Goal: Check status: Check status

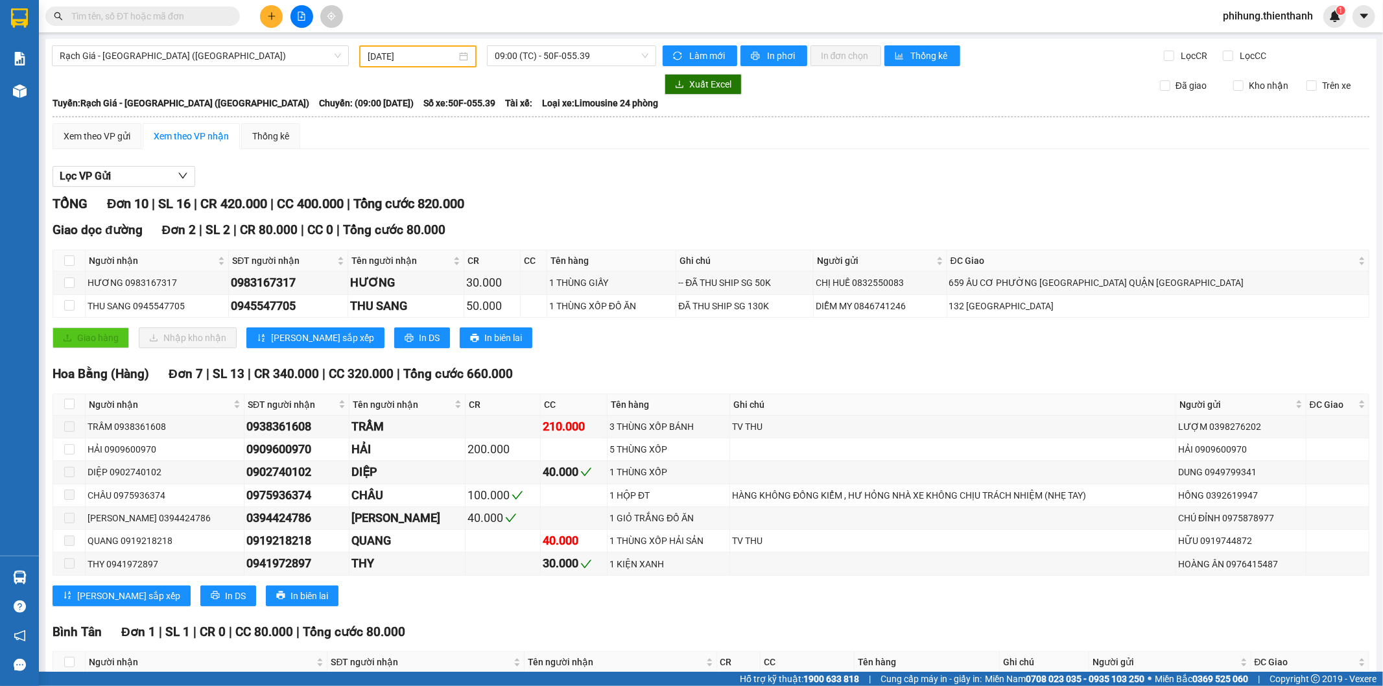
click at [419, 57] on input "[DATE]" at bounding box center [412, 56] width 89 height 14
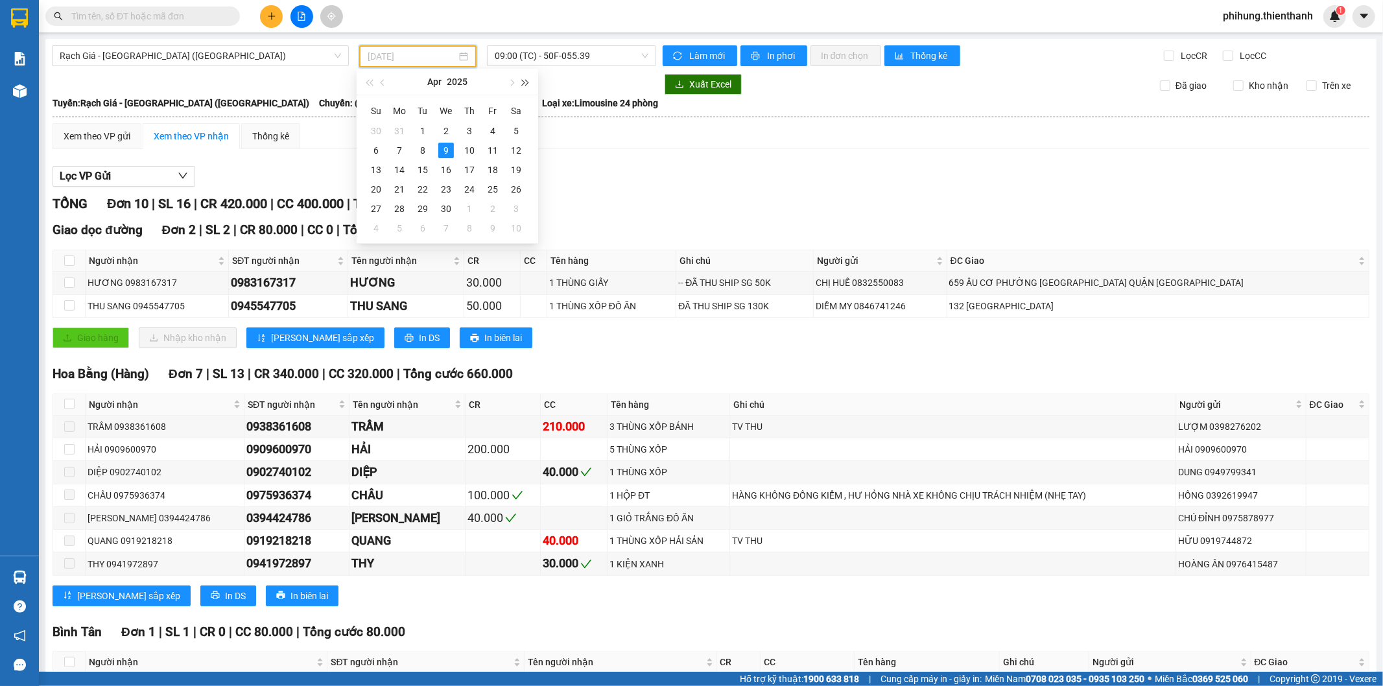
type input "[DATE]"
click at [508, 85] on button "button" at bounding box center [511, 82] width 14 height 26
click at [511, 82] on span "button" at bounding box center [511, 83] width 6 height 6
click at [514, 79] on button "button" at bounding box center [511, 82] width 14 height 26
click at [531, 78] on button "button" at bounding box center [526, 82] width 14 height 26
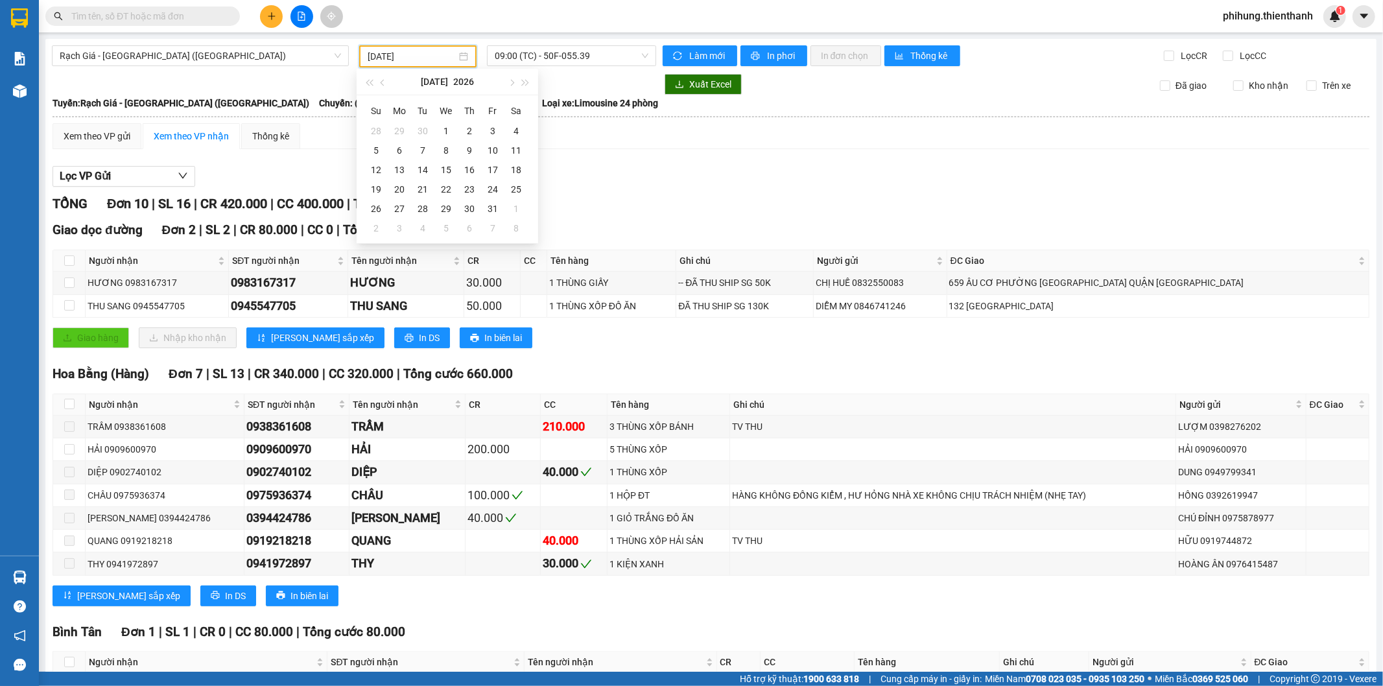
click at [615, 173] on div "Lọc VP Gửi" at bounding box center [711, 176] width 1317 height 21
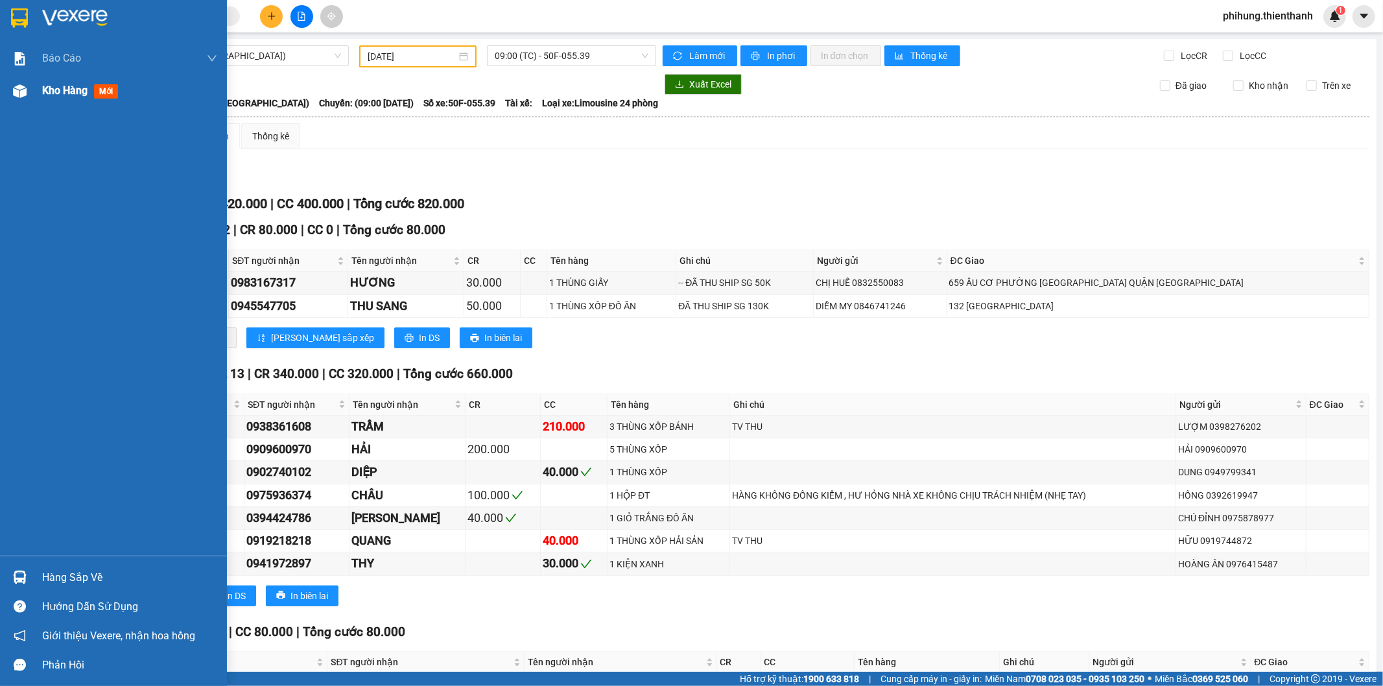
click at [35, 93] on div "Kho hàng mới" at bounding box center [113, 91] width 227 height 32
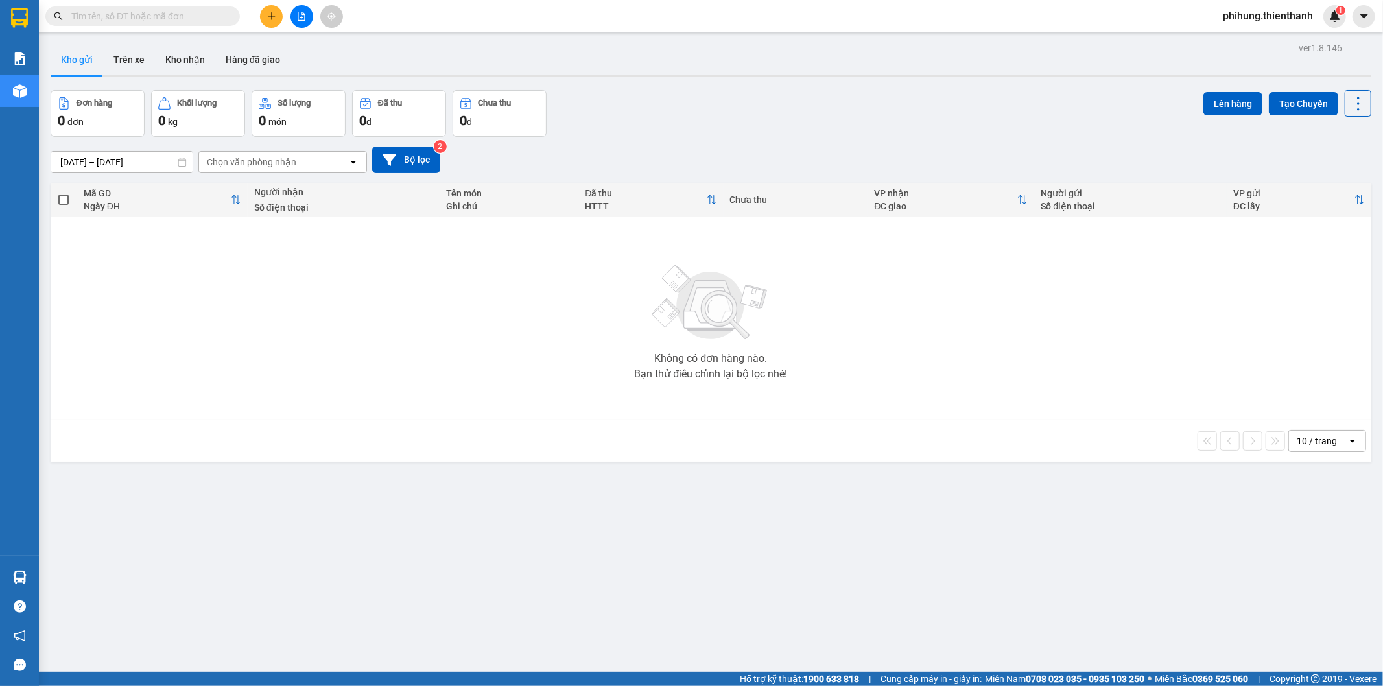
click at [302, 17] on icon "file-add" at bounding box center [301, 16] width 7 height 9
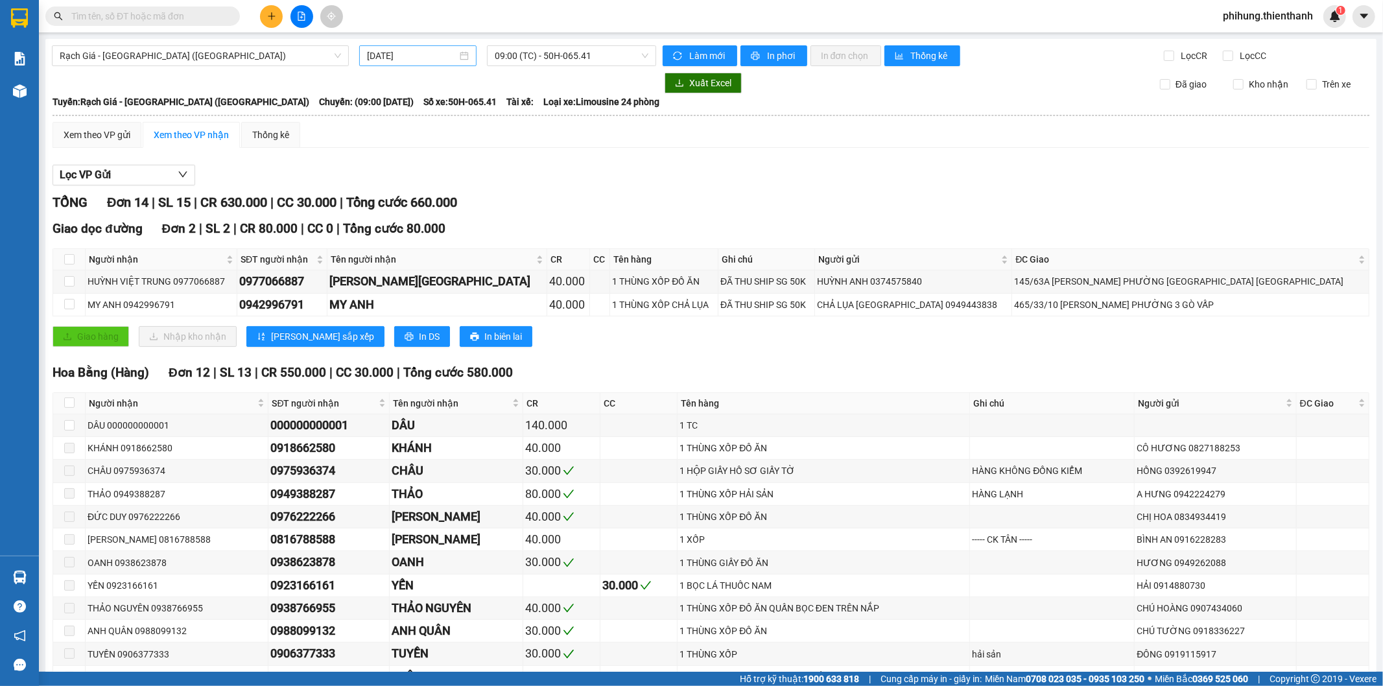
click at [439, 56] on input "[DATE]" at bounding box center [412, 56] width 90 height 14
click at [531, 56] on span "09:00 (TC) - 50H-065.41" at bounding box center [571, 55] width 153 height 19
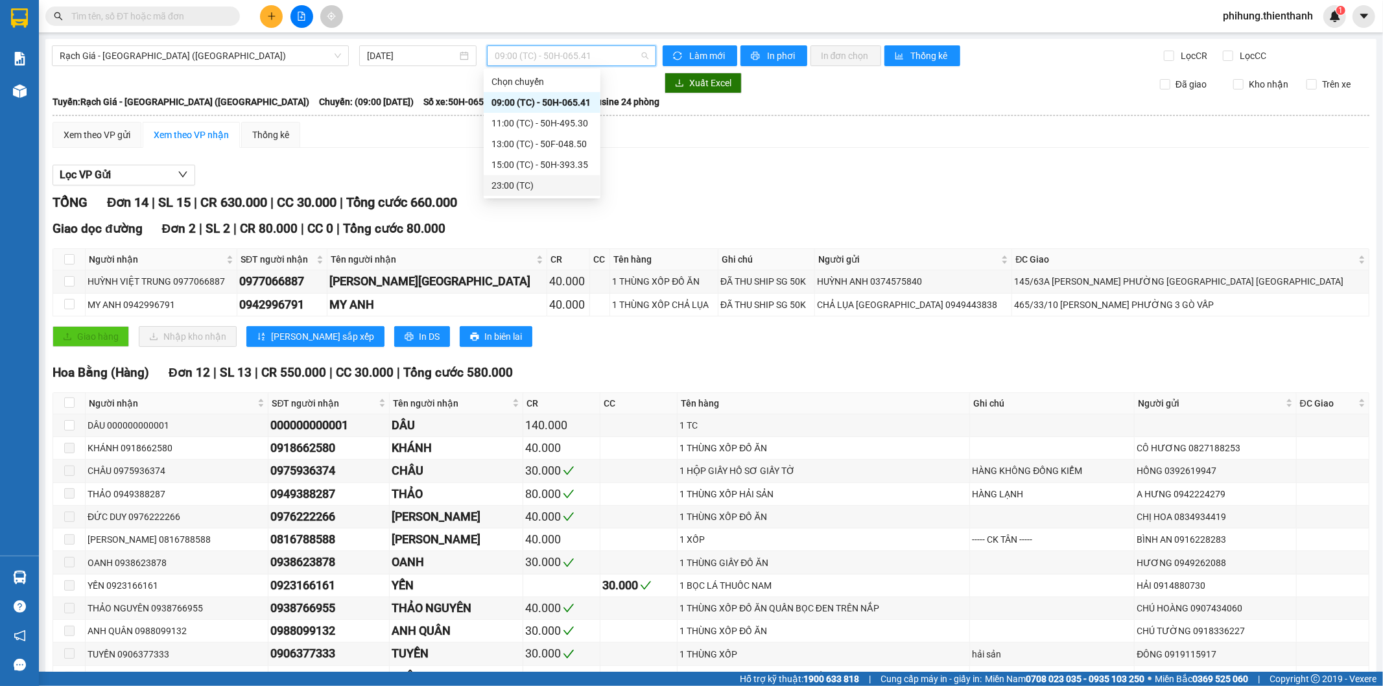
click at [540, 180] on div "23:00 (TC)" at bounding box center [542, 185] width 101 height 14
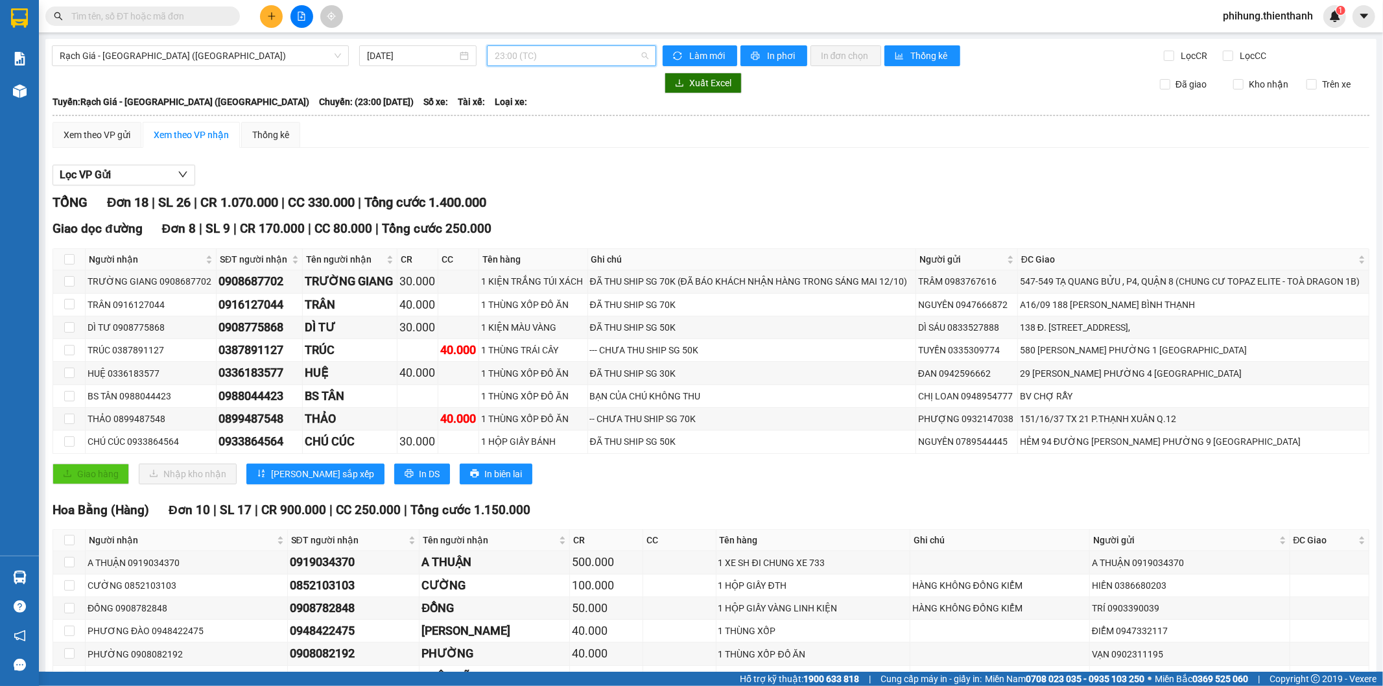
click at [582, 55] on span "23:00 (TC)" at bounding box center [571, 55] width 153 height 19
click at [546, 145] on div "13:00 (TC) - 50F-048.50" at bounding box center [542, 144] width 101 height 14
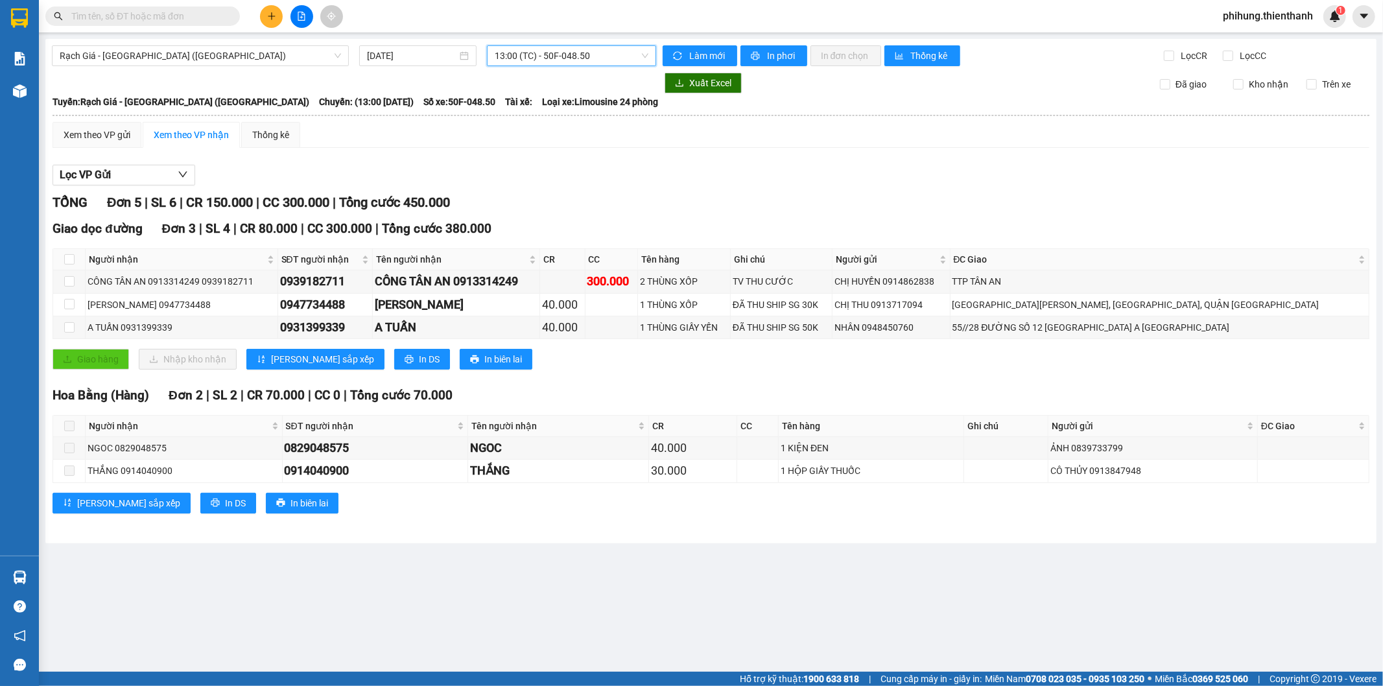
click at [556, 47] on span "13:00 (TC) - 50F-048.50" at bounding box center [571, 55] width 153 height 19
click at [568, 163] on div "15:00 (TC) - 50H-393.35" at bounding box center [545, 165] width 101 height 14
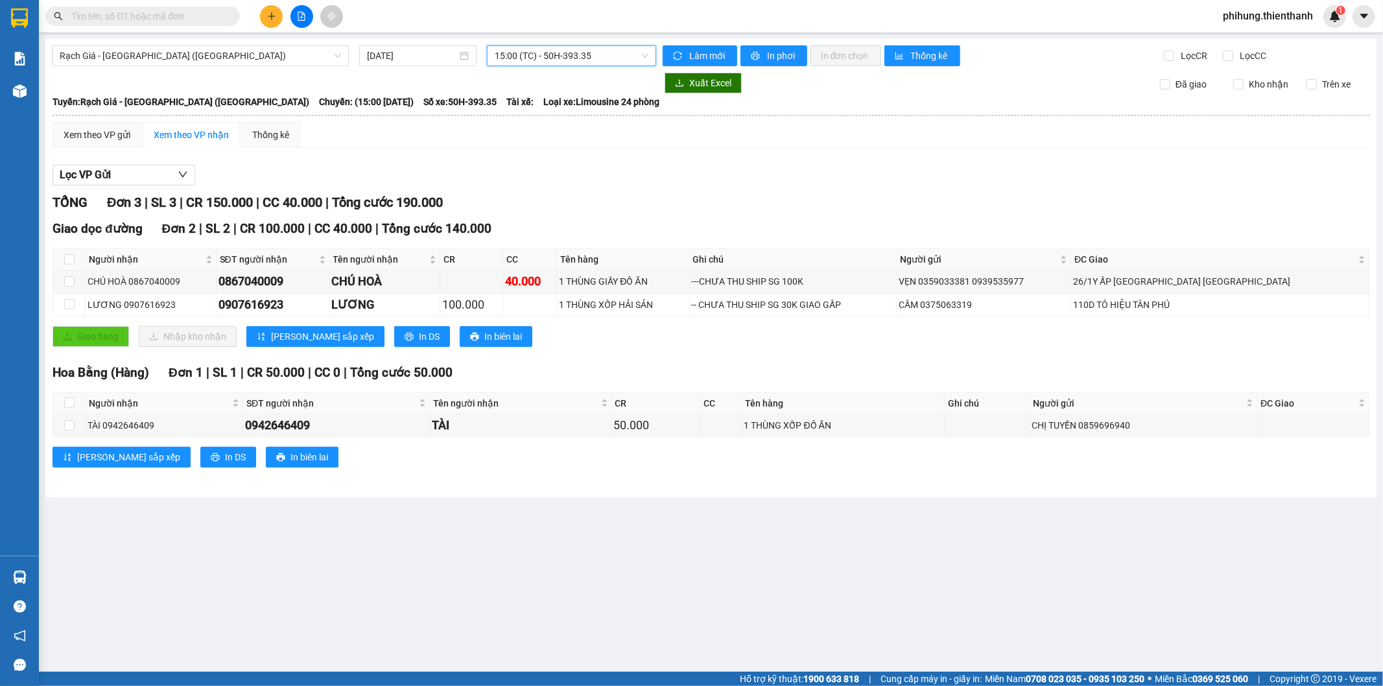
click at [563, 58] on span "15:00 (TC) - 50H-393.35" at bounding box center [571, 55] width 153 height 19
click at [538, 127] on div "11:00 (TC) - 50H-495.30" at bounding box center [545, 123] width 101 height 14
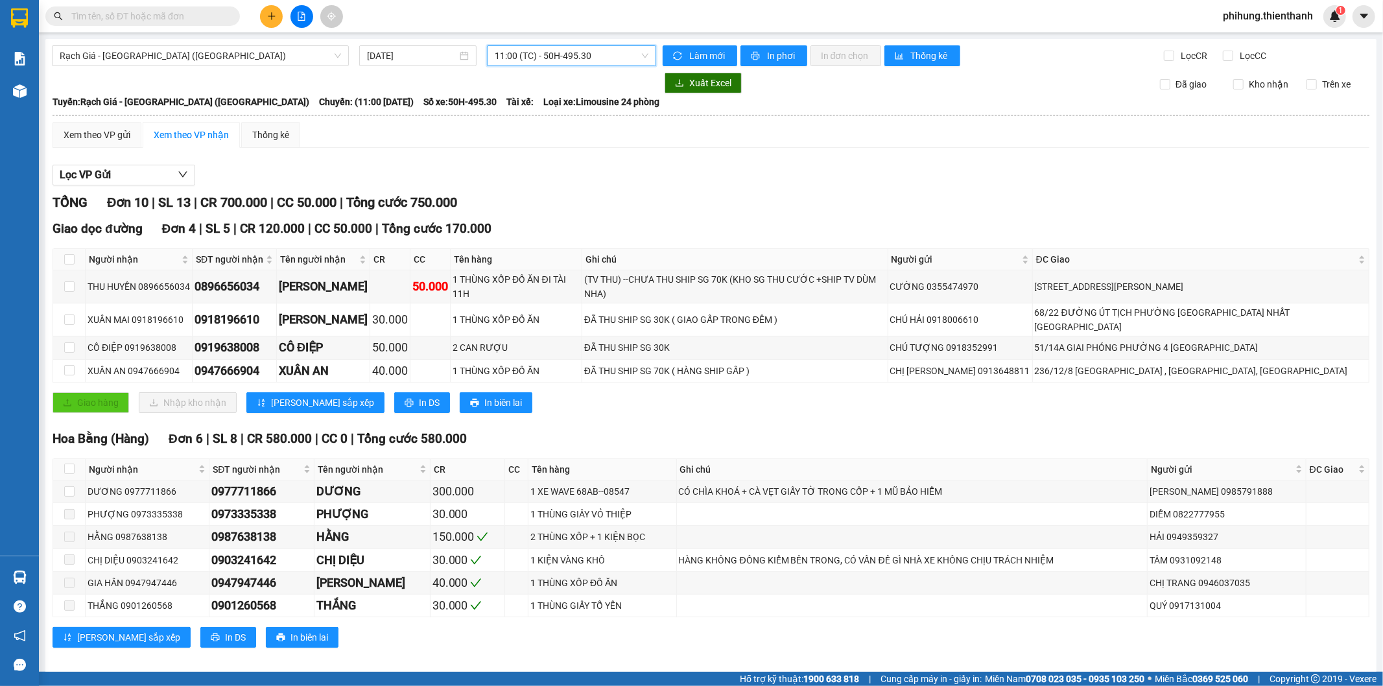
click at [587, 58] on span "11:00 (TC) - 50H-495.30" at bounding box center [571, 55] width 153 height 19
click at [579, 102] on div "09:00 (TC) - 50H-065.41" at bounding box center [545, 102] width 101 height 14
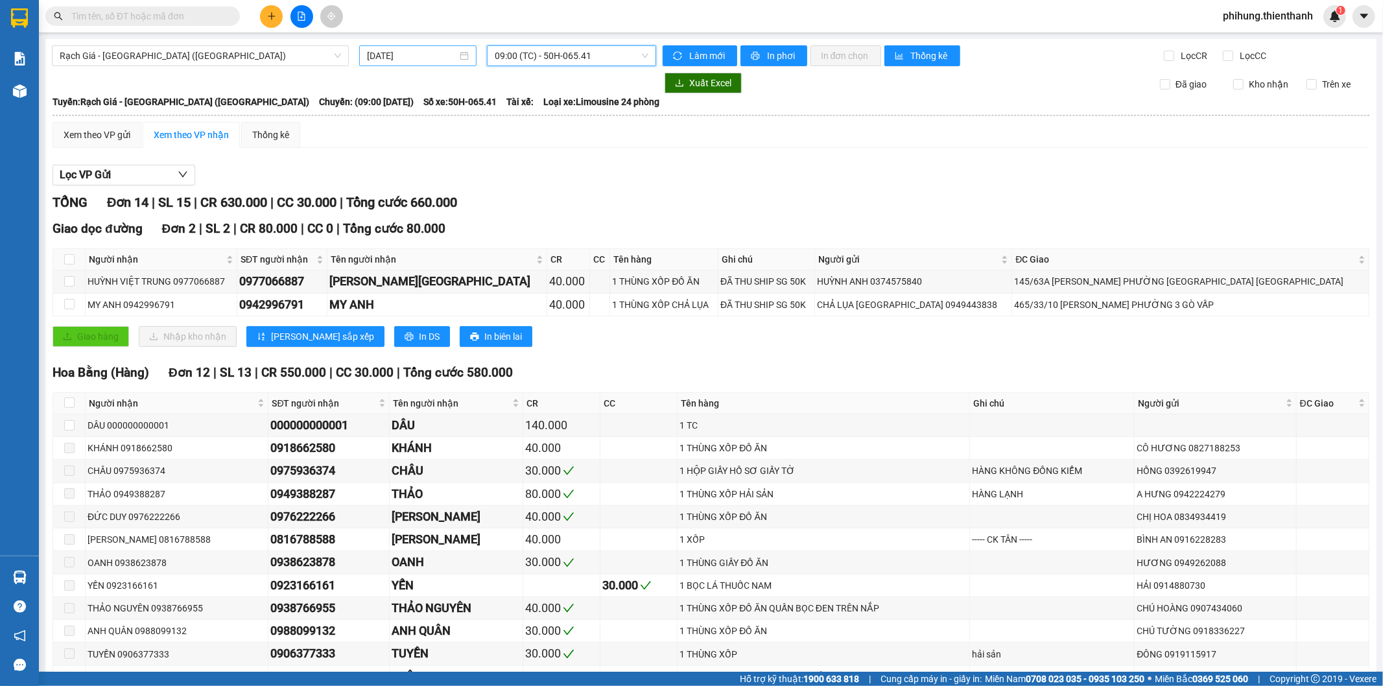
click at [396, 66] on div "[DATE]" at bounding box center [417, 55] width 117 height 21
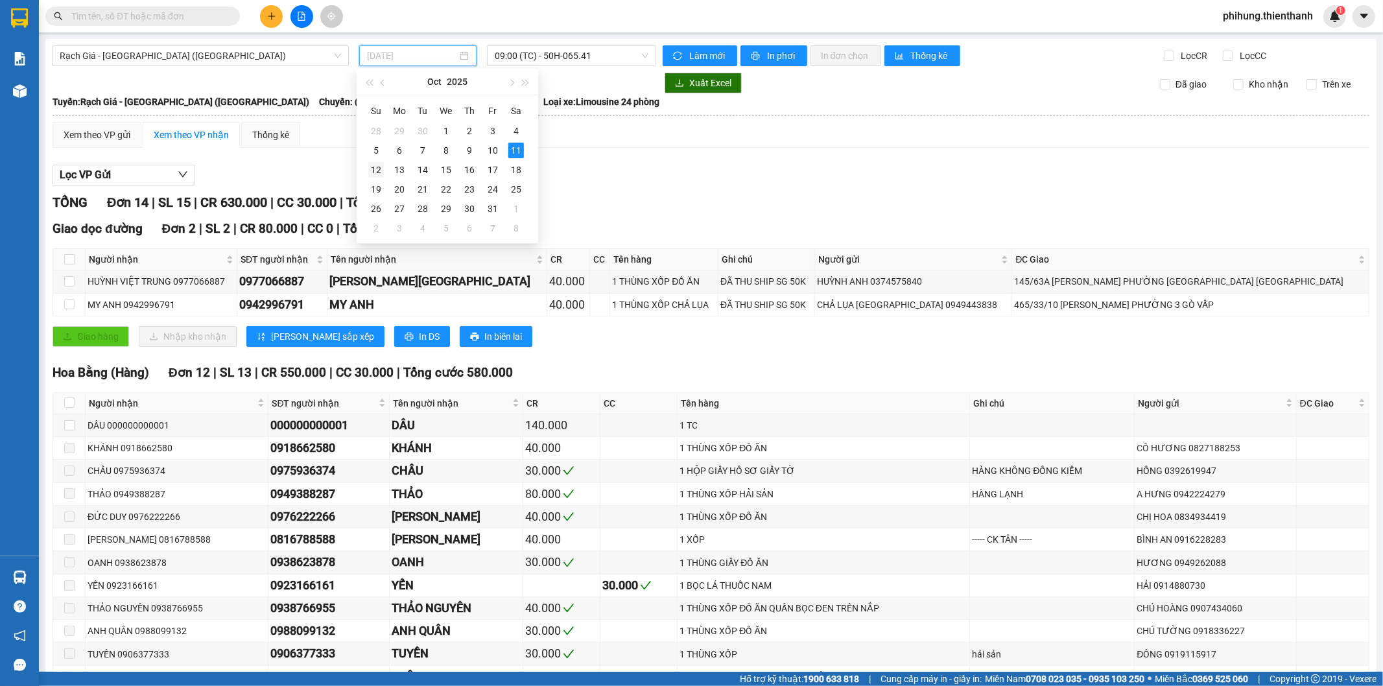
click at [372, 169] on div "12" at bounding box center [376, 170] width 16 height 16
type input "[DATE]"
